Goal: Transaction & Acquisition: Purchase product/service

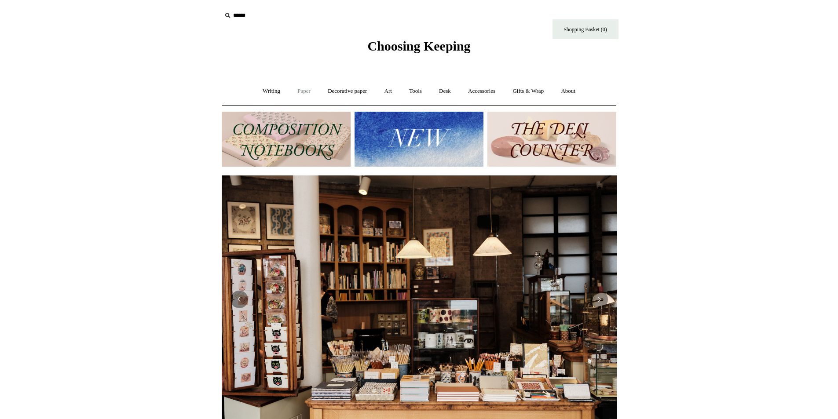
click at [302, 91] on link "Paper +" at bounding box center [303, 91] width 29 height 23
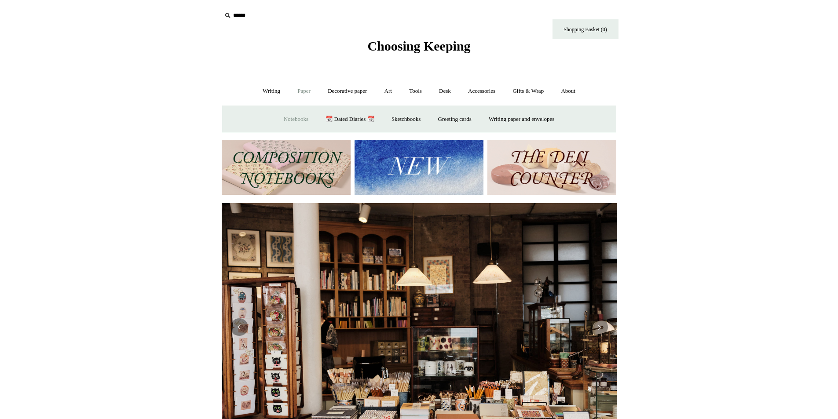
click at [288, 116] on link "Notebooks +" at bounding box center [296, 119] width 40 height 23
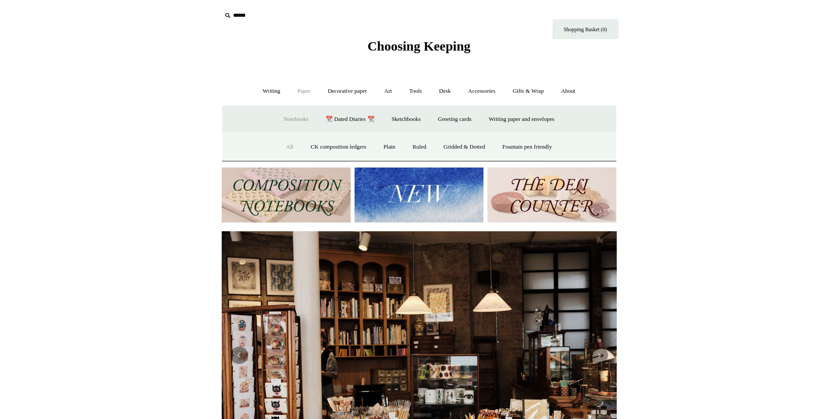
click at [281, 142] on link "All" at bounding box center [289, 146] width 23 height 23
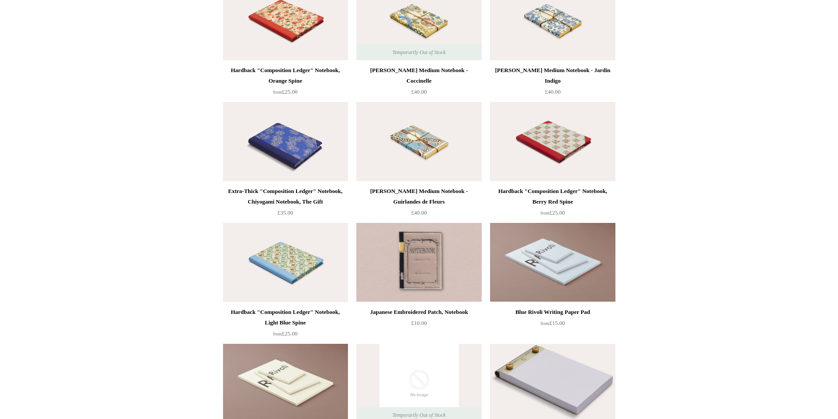
scroll to position [4793, 0]
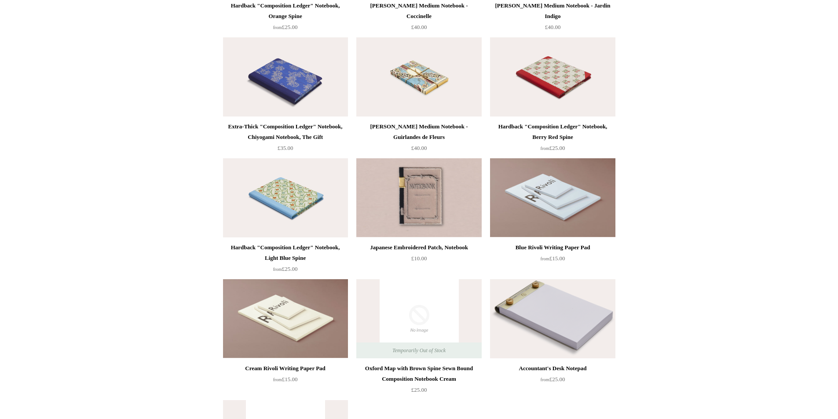
click at [277, 73] on img at bounding box center [285, 76] width 125 height 79
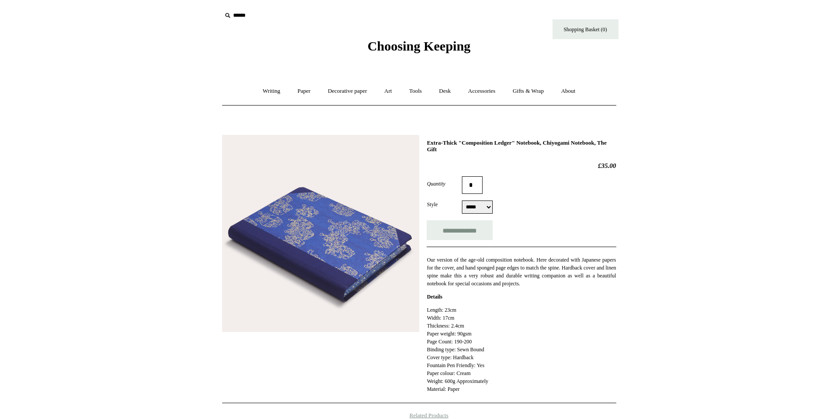
click at [367, 332] on div "**********" at bounding box center [419, 265] width 394 height 275
click at [386, 292] on img at bounding box center [320, 233] width 197 height 197
